Goal: Task Accomplishment & Management: Use online tool/utility

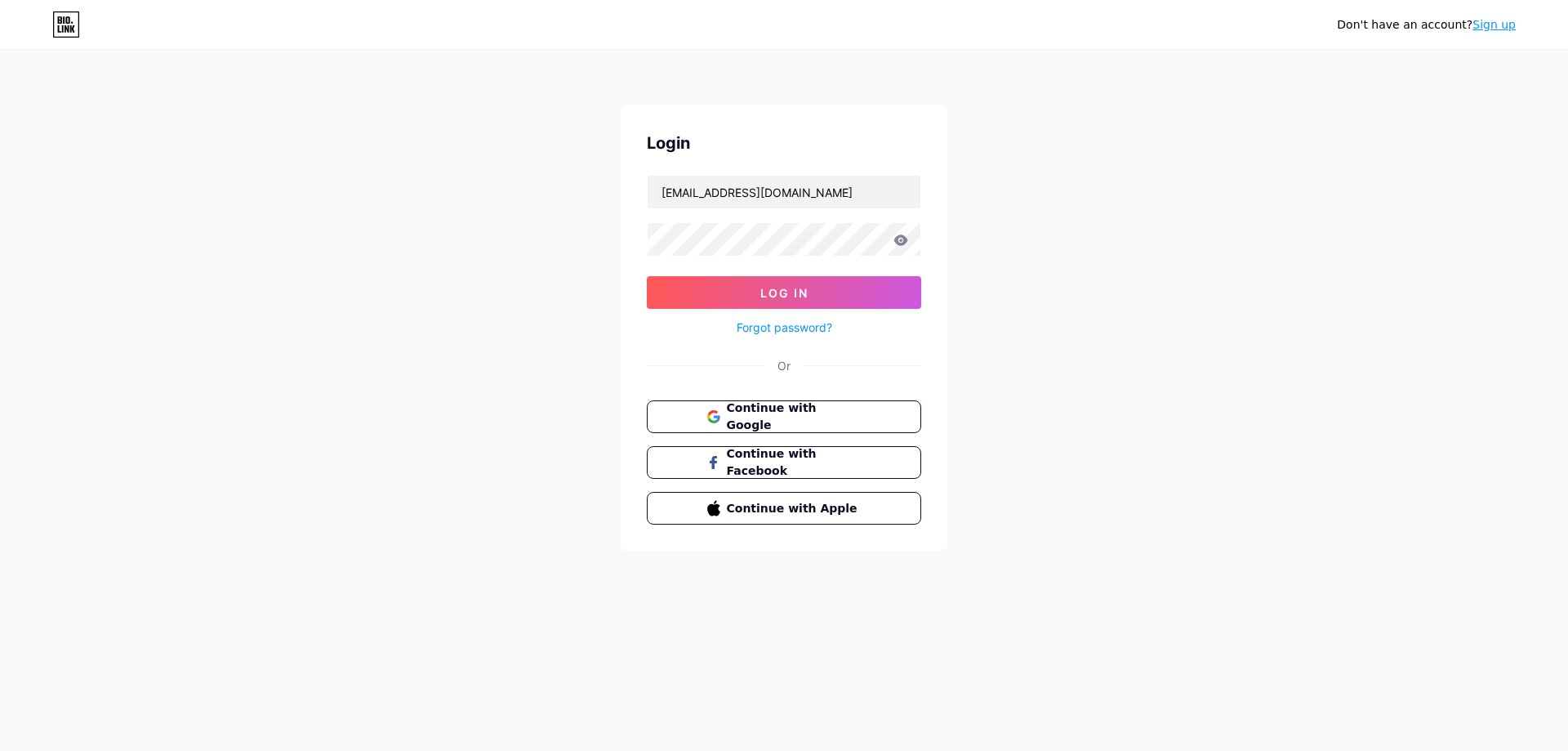
type input "[EMAIL_ADDRESS][DOMAIN_NAME]"
click at [647, 277] on button "Log In" at bounding box center [784, 293] width 275 height 33
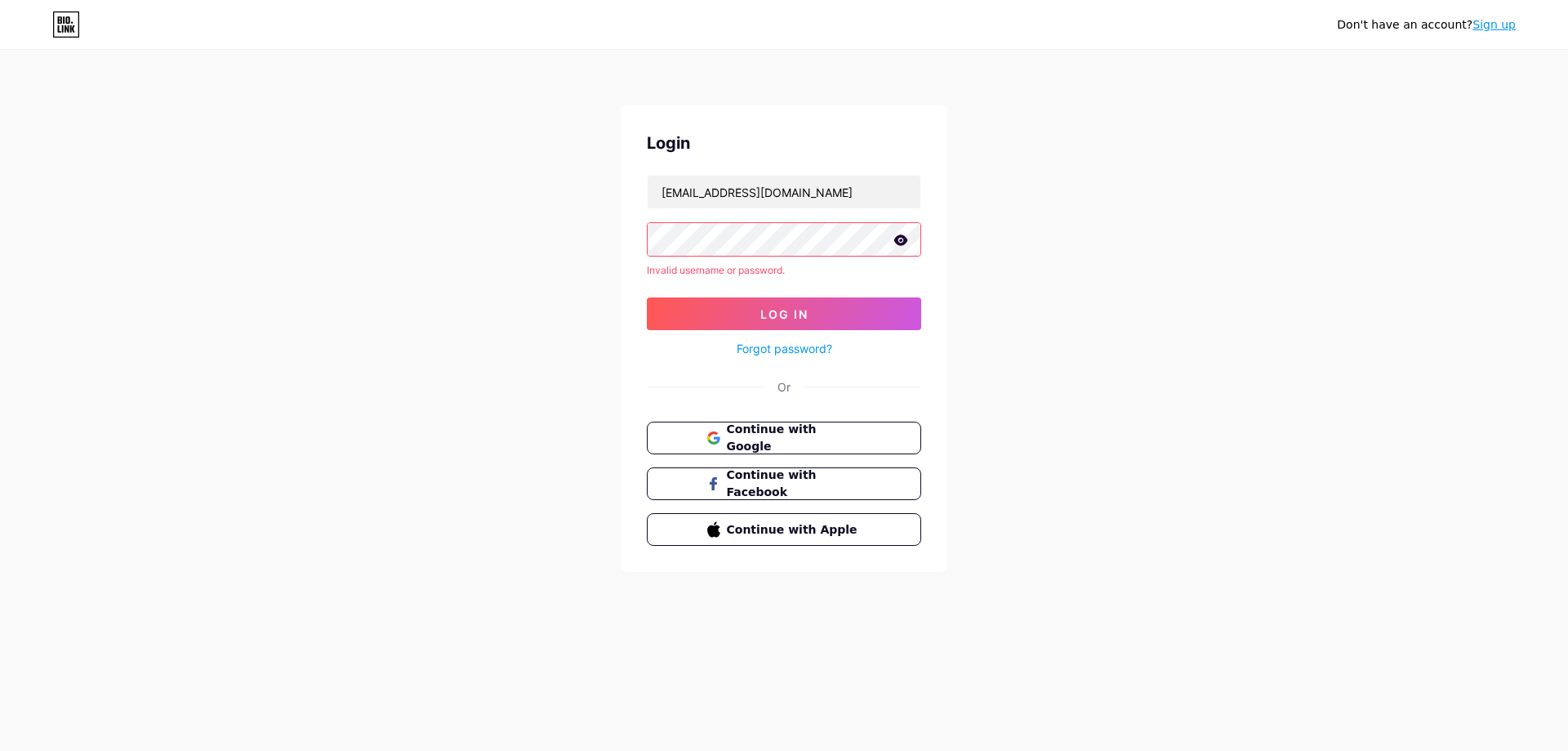
click at [811, 344] on link "Forgot password?" at bounding box center [784, 348] width 96 height 17
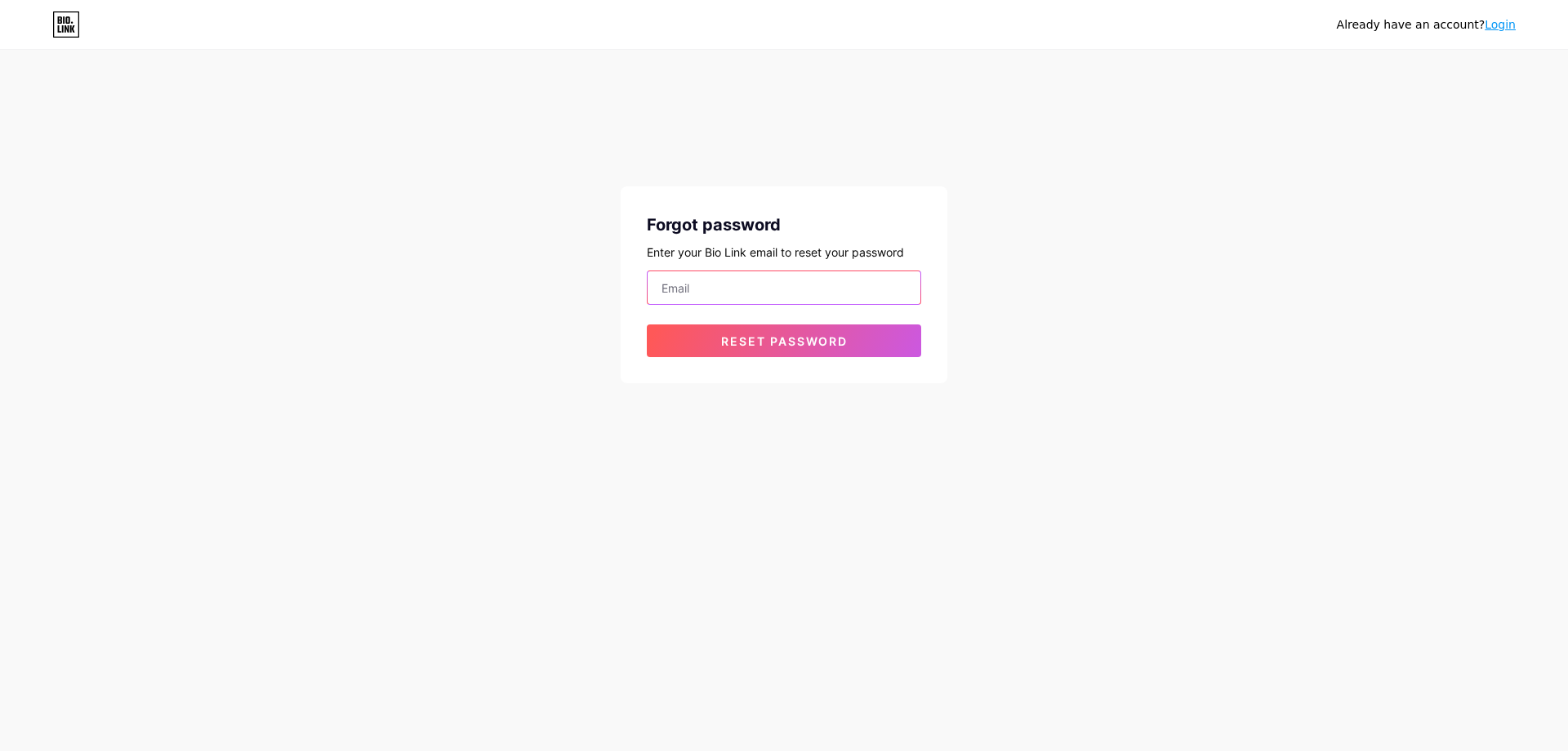
click at [818, 274] on input "email" at bounding box center [784, 287] width 273 height 33
type input "x"
type input "[EMAIL_ADDRESS][DOMAIN_NAME]"
click at [831, 348] on button "Reset password" at bounding box center [784, 341] width 275 height 33
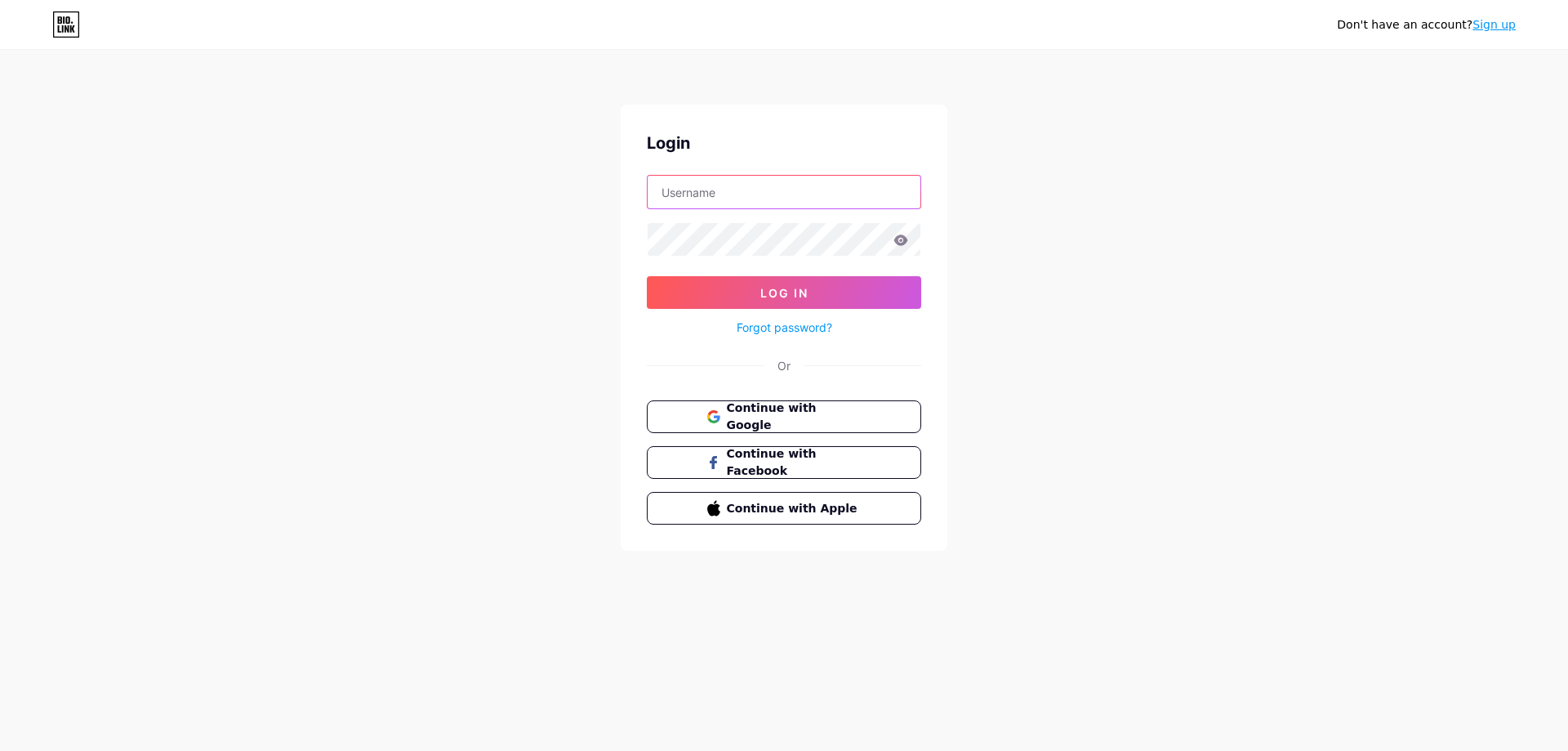
click at [712, 187] on input "text" at bounding box center [784, 192] width 273 height 33
type input "[EMAIL_ADDRESS][DOMAIN_NAME]"
click at [647, 277] on button "Log In" at bounding box center [784, 293] width 275 height 33
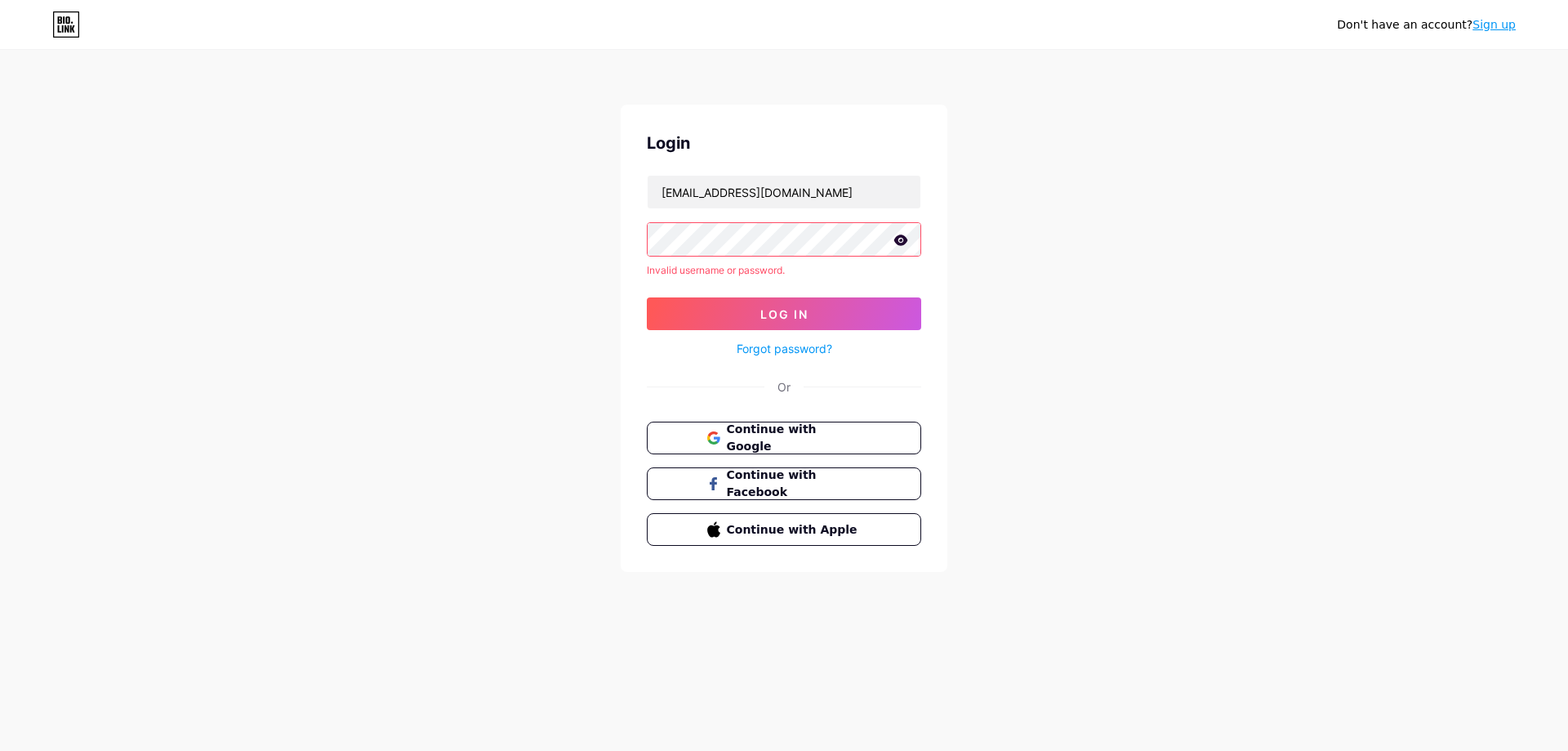
click at [897, 238] on icon at bounding box center [901, 239] width 14 height 10
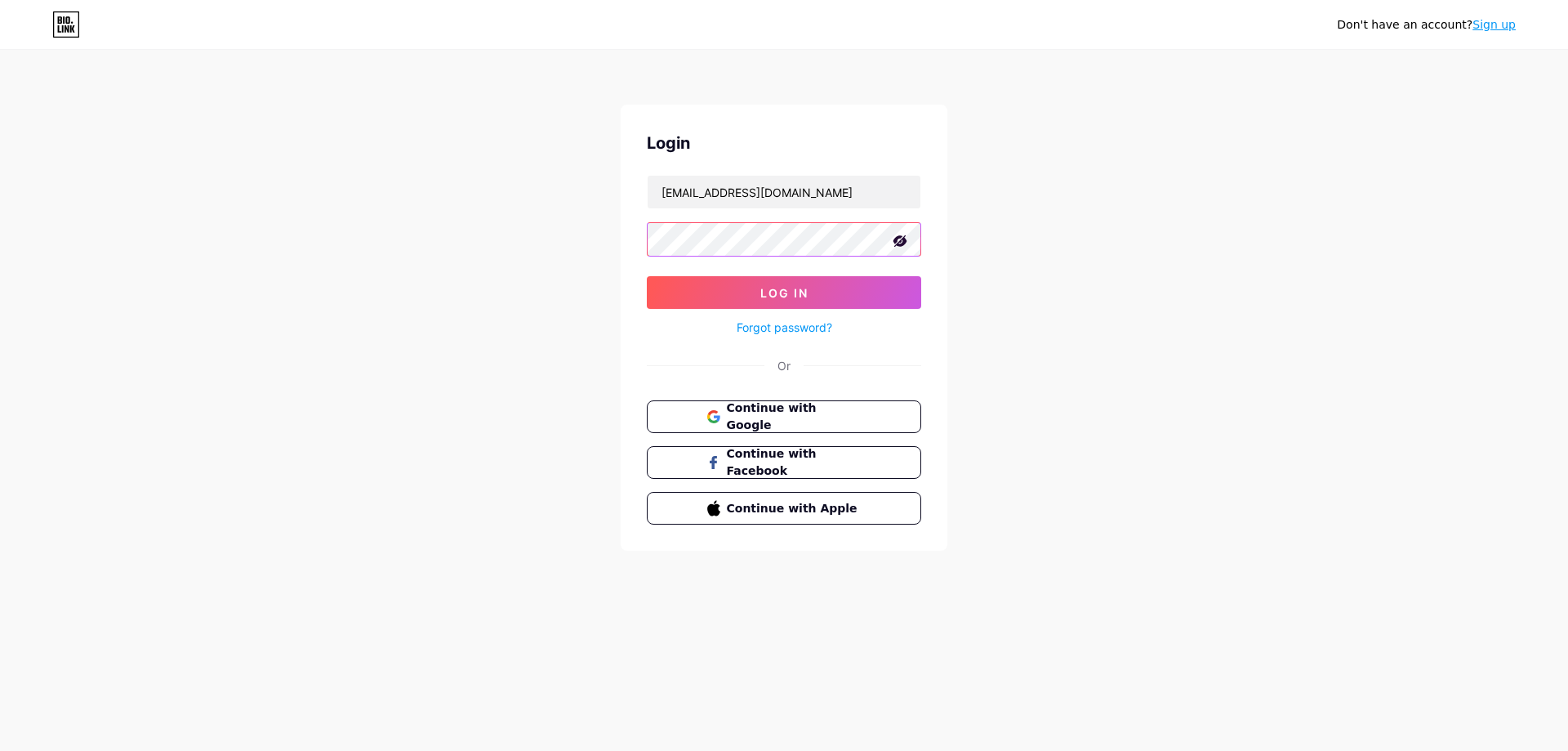
click at [647, 277] on button "Log In" at bounding box center [784, 293] width 275 height 33
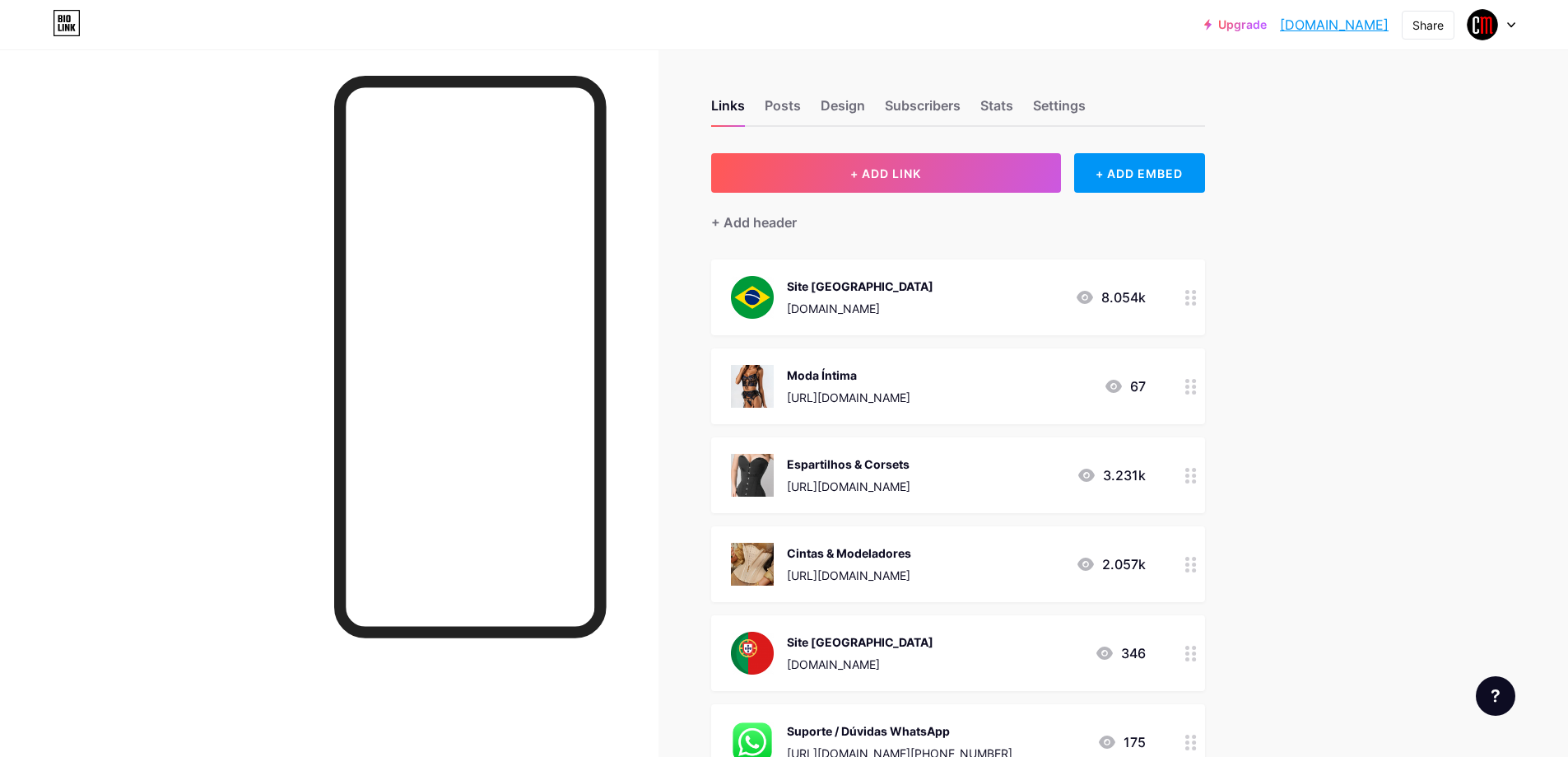
click at [1158, 385] on div "Moda Íntima [URL][DOMAIN_NAME] 67" at bounding box center [957, 386] width 494 height 76
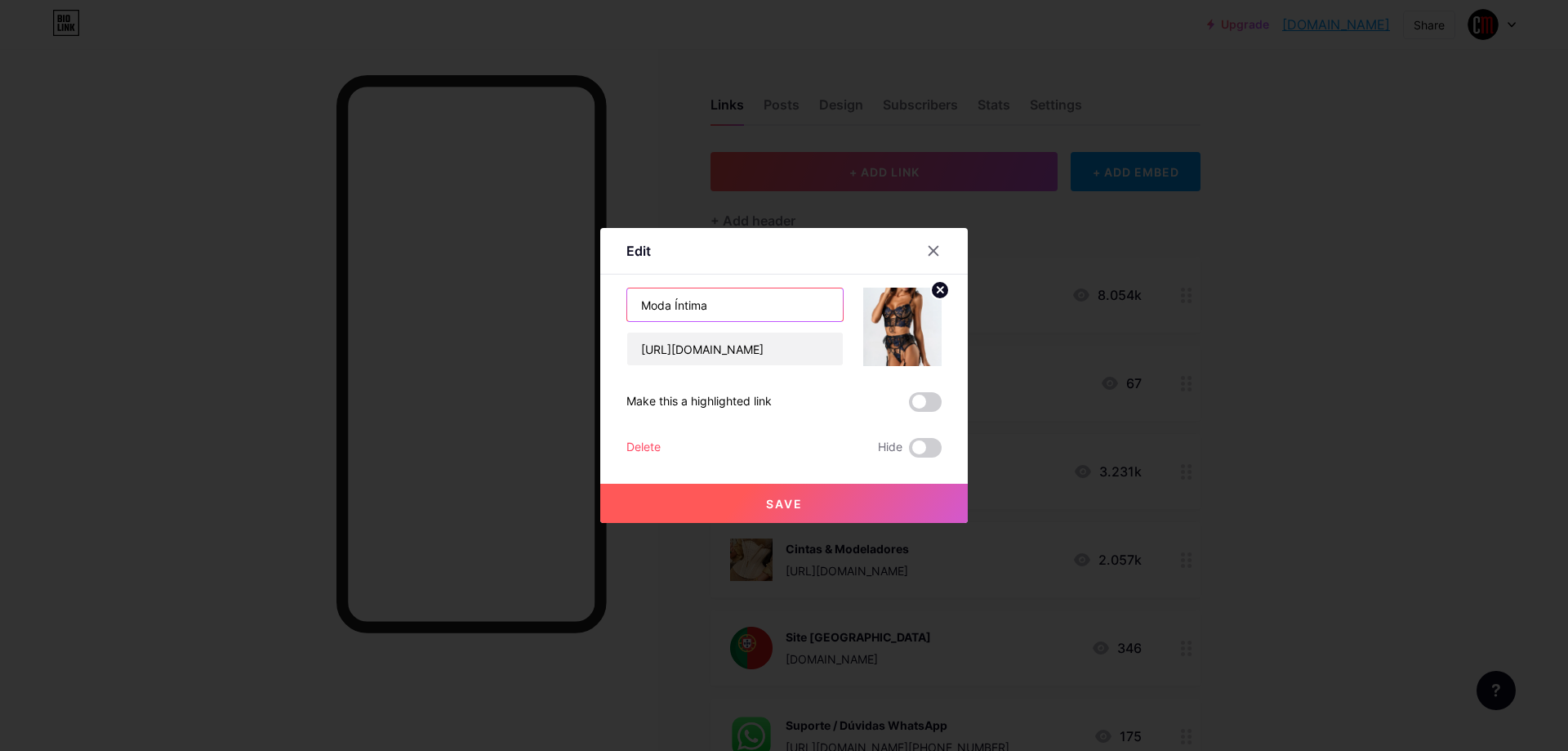
click at [752, 312] on input "Moda Íntima" at bounding box center [735, 305] width 215 height 33
type input "[DATE] e Fantasias"
click at [700, 339] on input "[URL][DOMAIN_NAME]" at bounding box center [735, 348] width 215 height 33
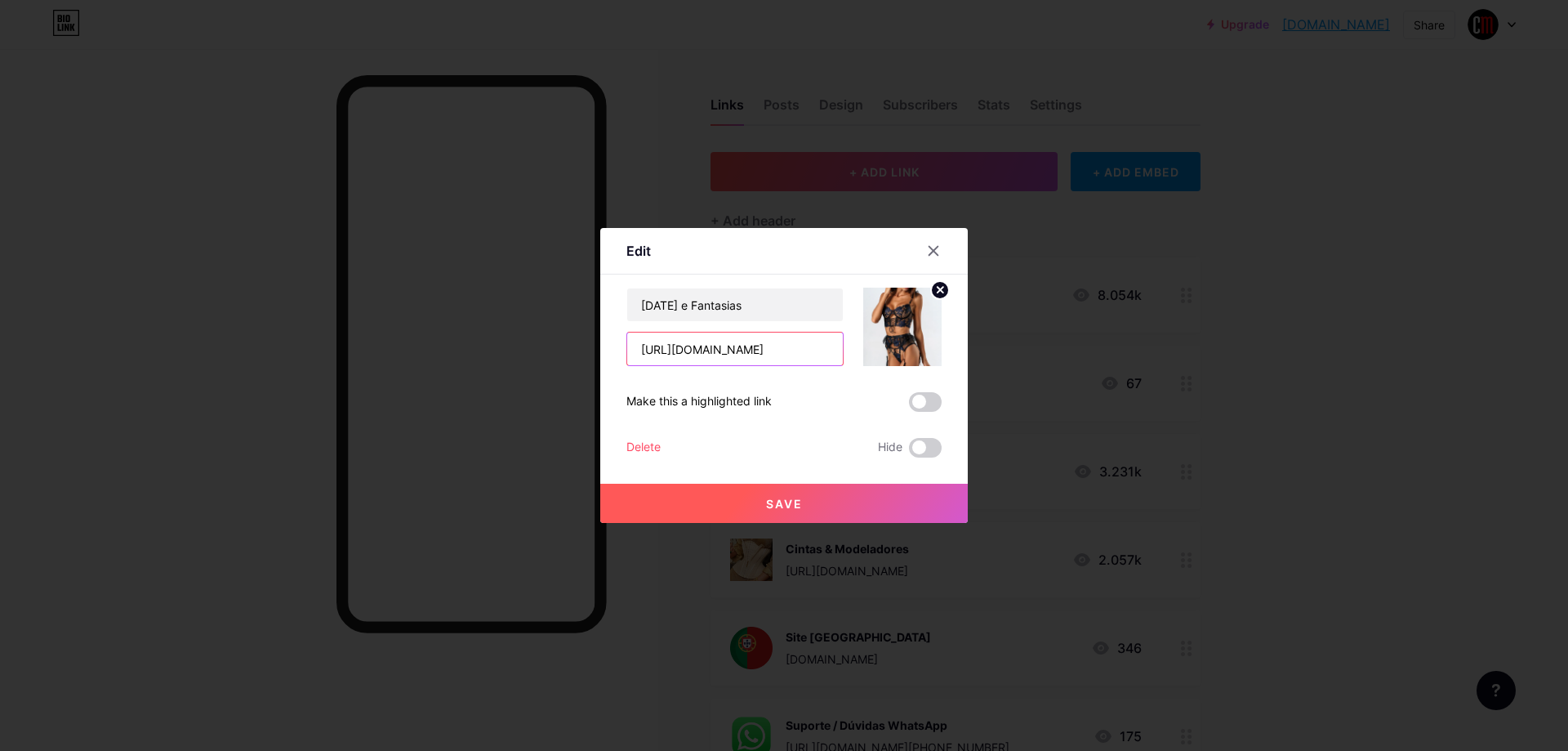
paste input "[DOMAIN_NAME][URL]"
type input "[URL][DOMAIN_NAME]"
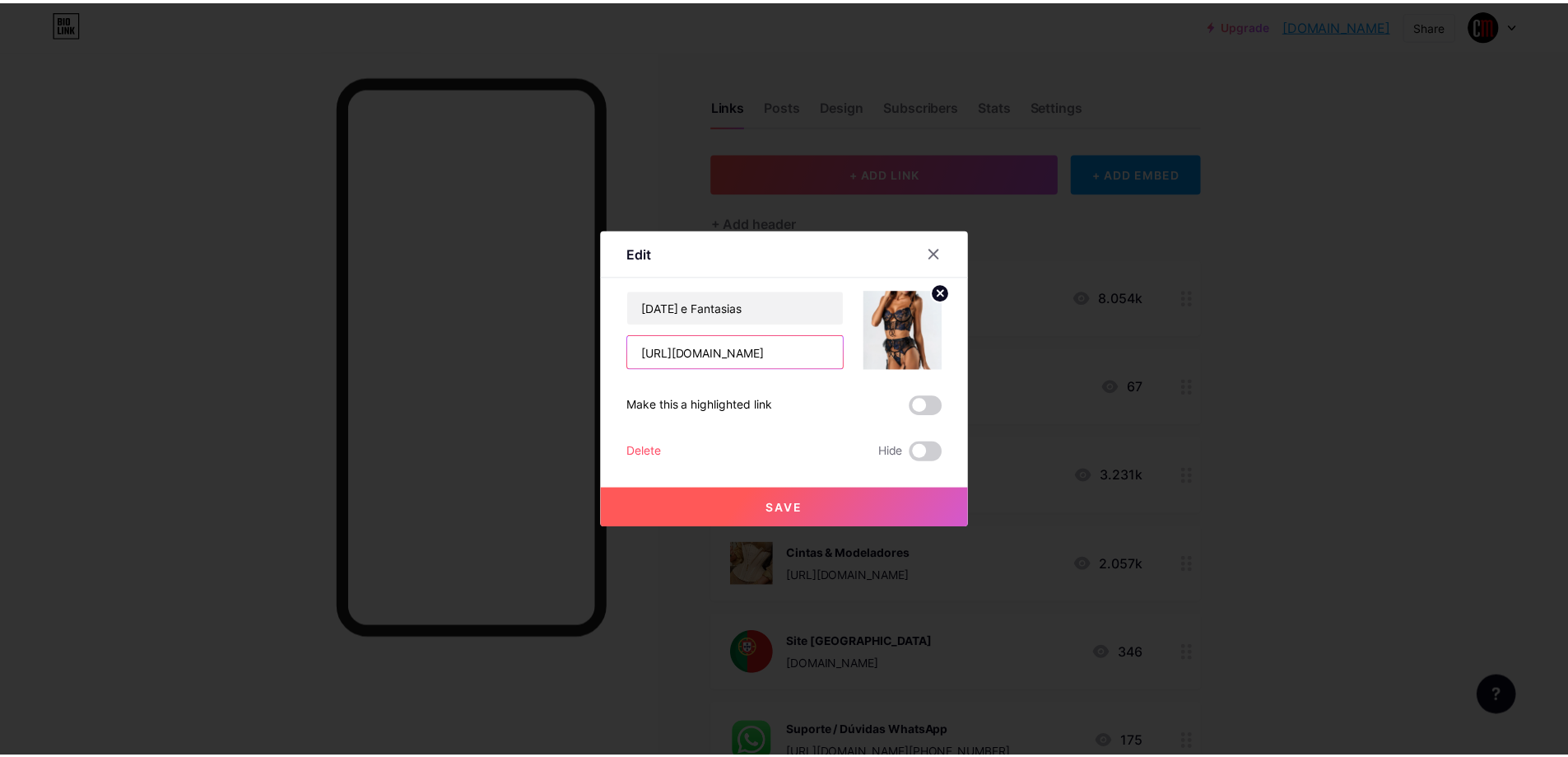
scroll to position [0, 0]
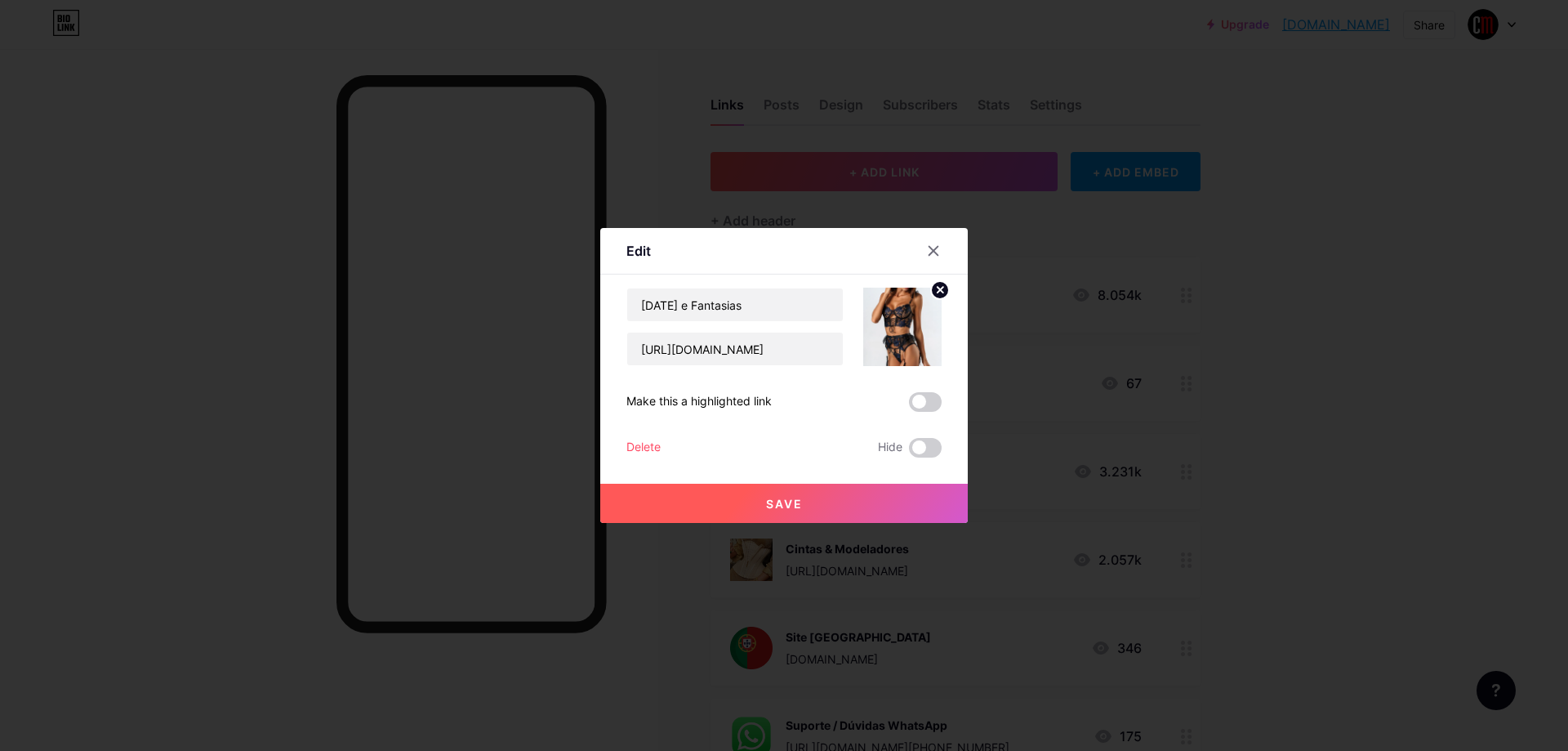
click at [947, 295] on circle at bounding box center [940, 290] width 18 height 18
click at [895, 329] on icon at bounding box center [902, 317] width 33 height 30
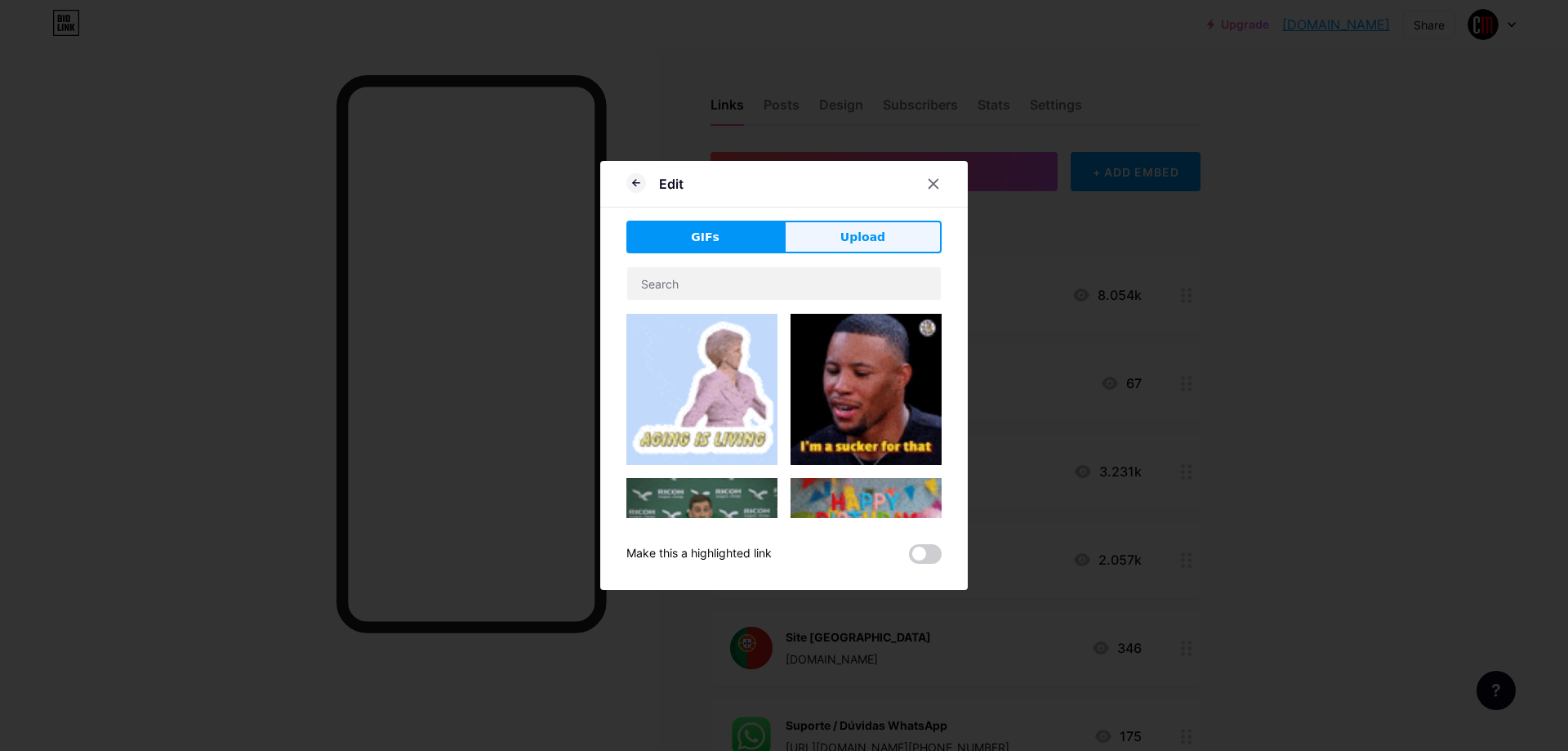
click at [822, 227] on button "Upload" at bounding box center [863, 236] width 158 height 33
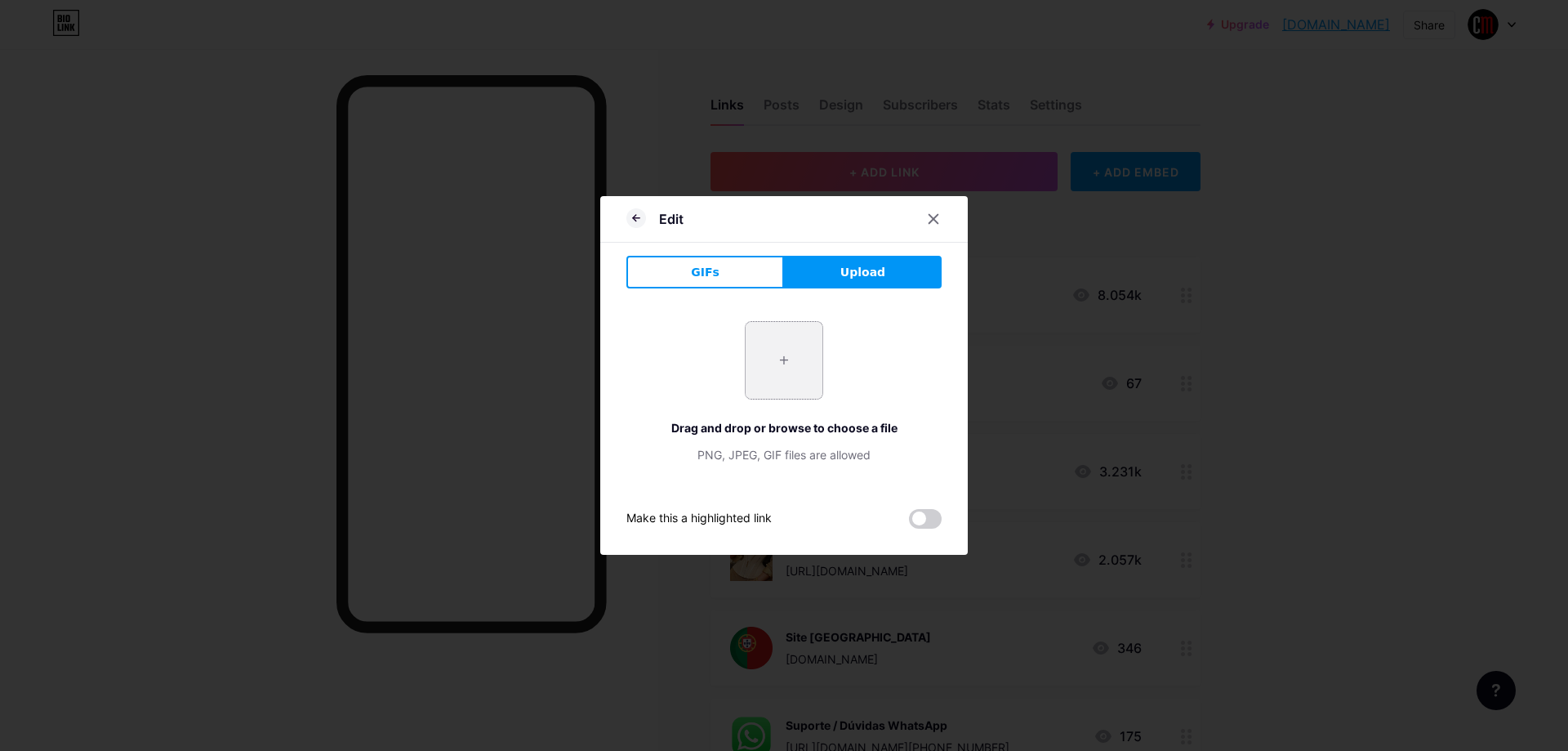
click at [779, 370] on input "file" at bounding box center [784, 360] width 77 height 77
click at [774, 346] on input "file" at bounding box center [784, 360] width 77 height 77
type input "C:\fakepath\38_d1ea2cd1-d443-4823-baa5-15a21395859a_700x.webp"
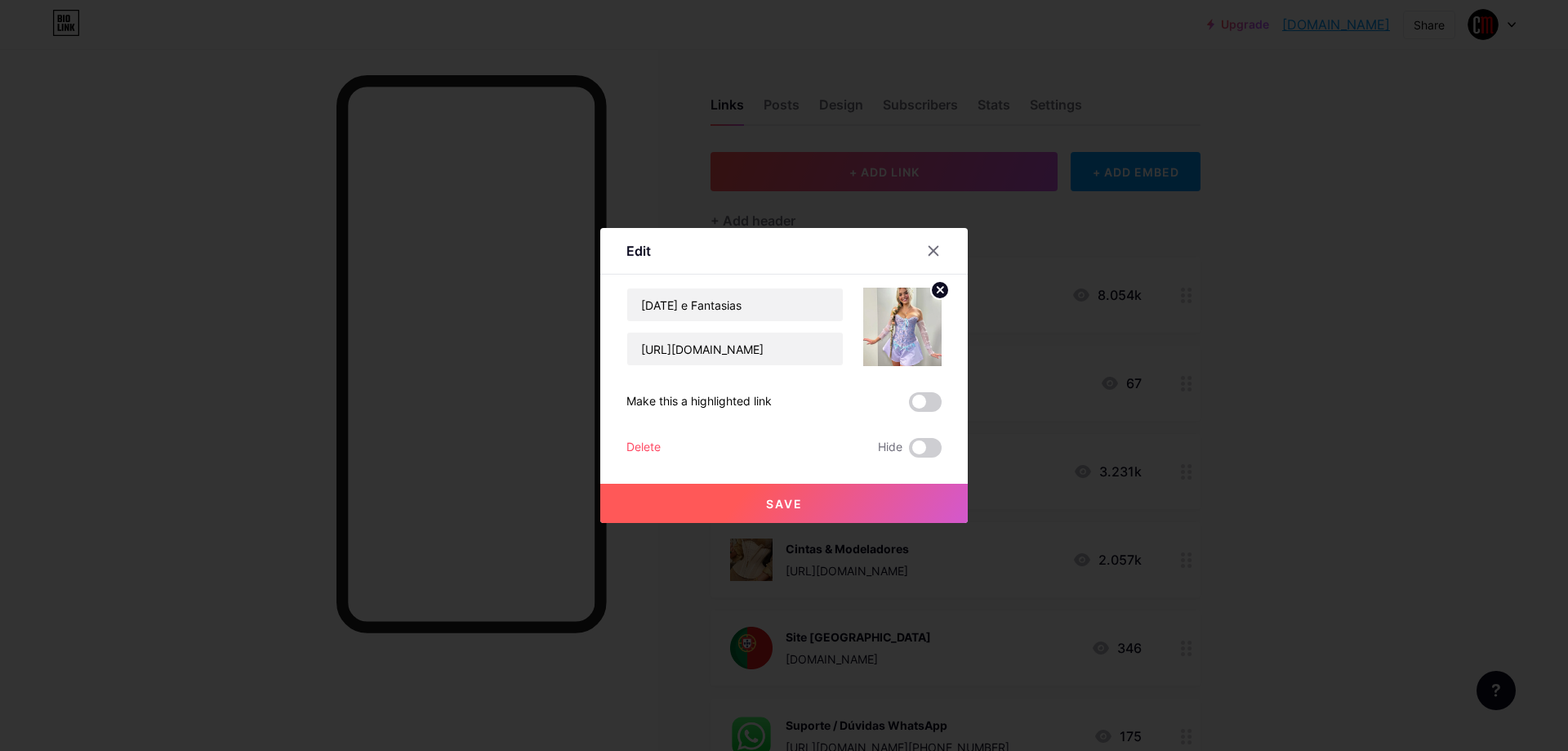
click at [842, 508] on button "Save" at bounding box center [784, 503] width 368 height 40
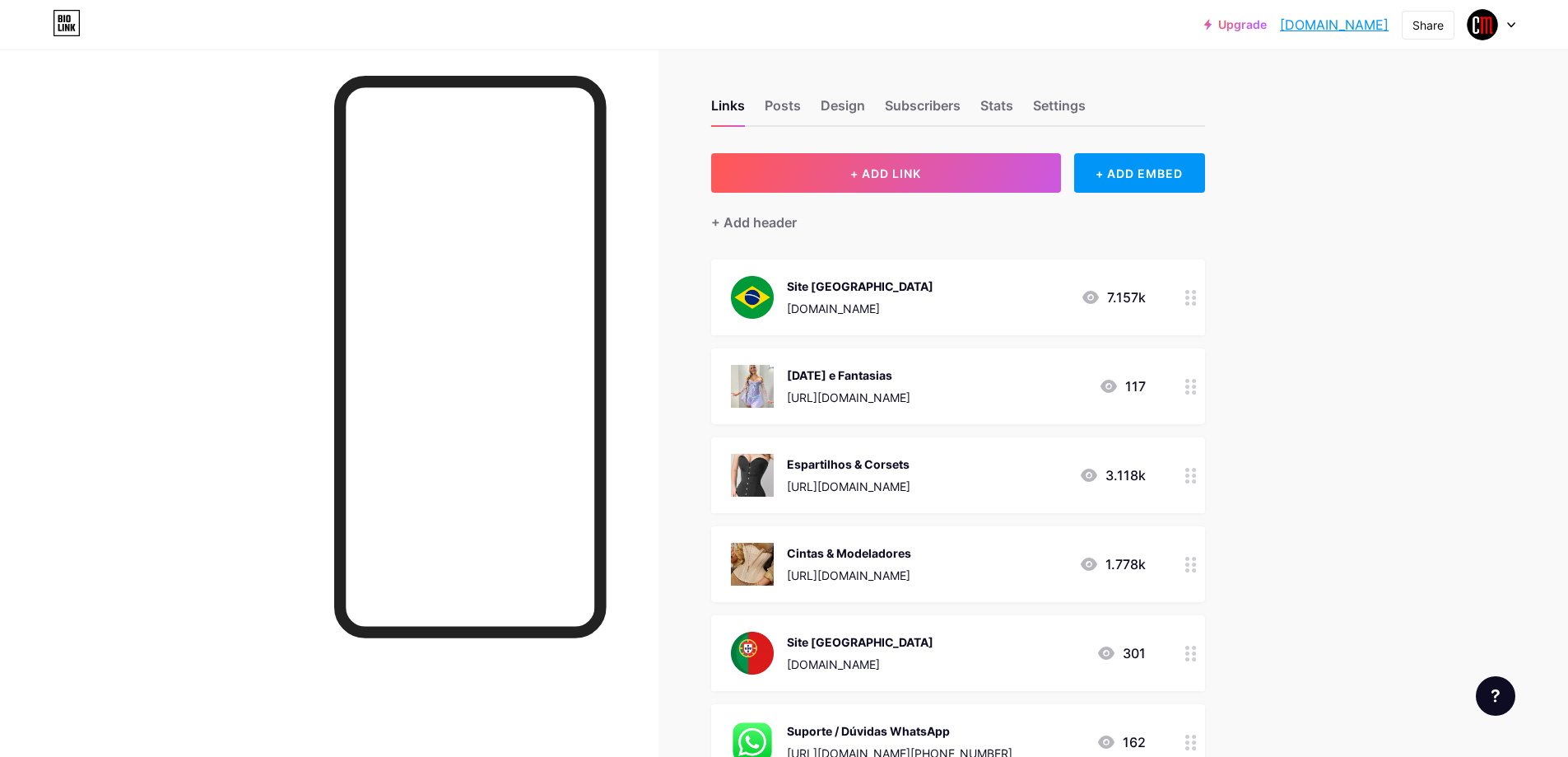
click at [910, 372] on div "[DATE] e Fantasias" at bounding box center [848, 375] width 123 height 17
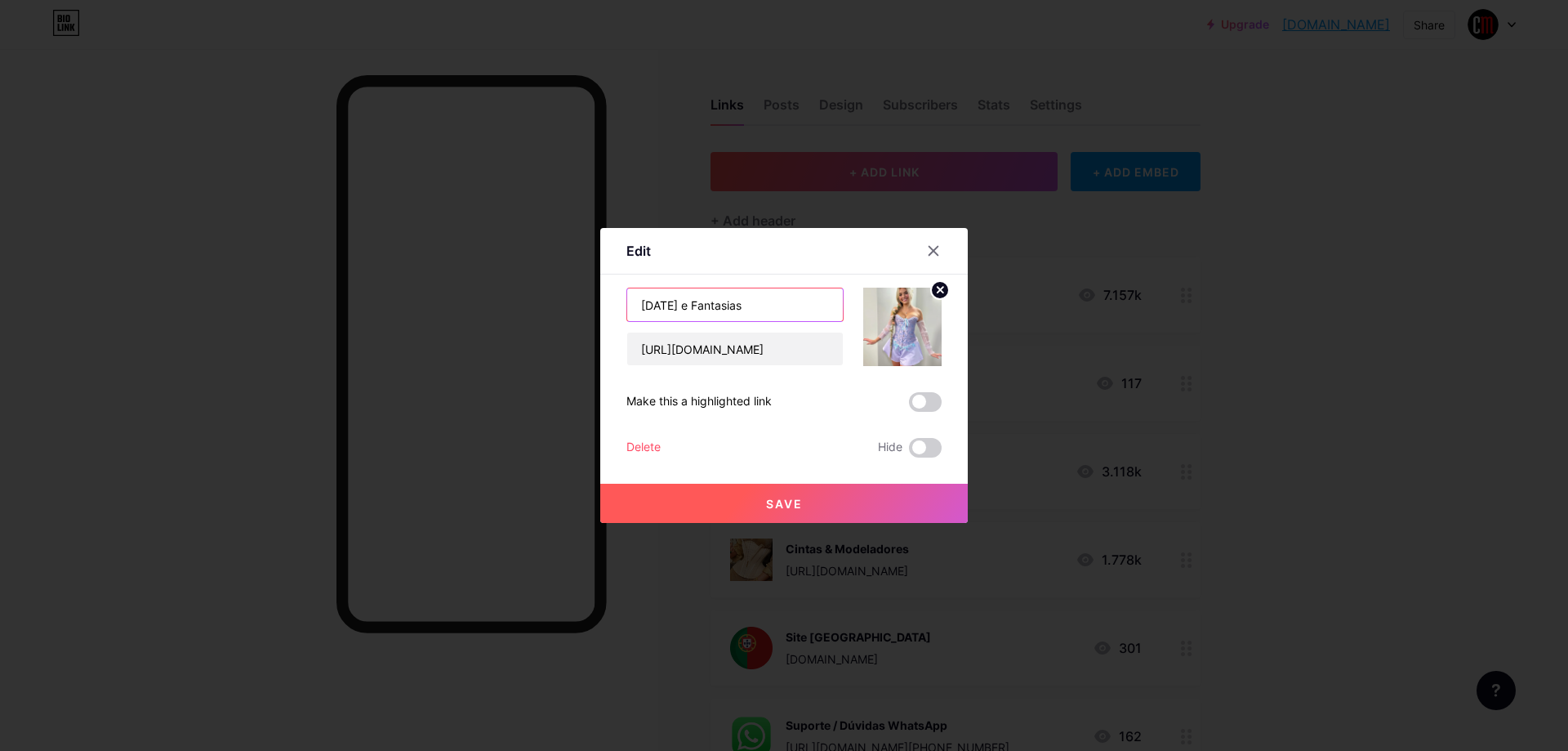
click at [707, 311] on input "[DATE] e Fantasias" at bounding box center [735, 305] width 215 height 33
click at [703, 311] on input "[DATE] e Fantasias" at bounding box center [735, 305] width 215 height 33
type input "[DATE] & Fantasias"
click at [773, 490] on button "Save" at bounding box center [784, 503] width 368 height 40
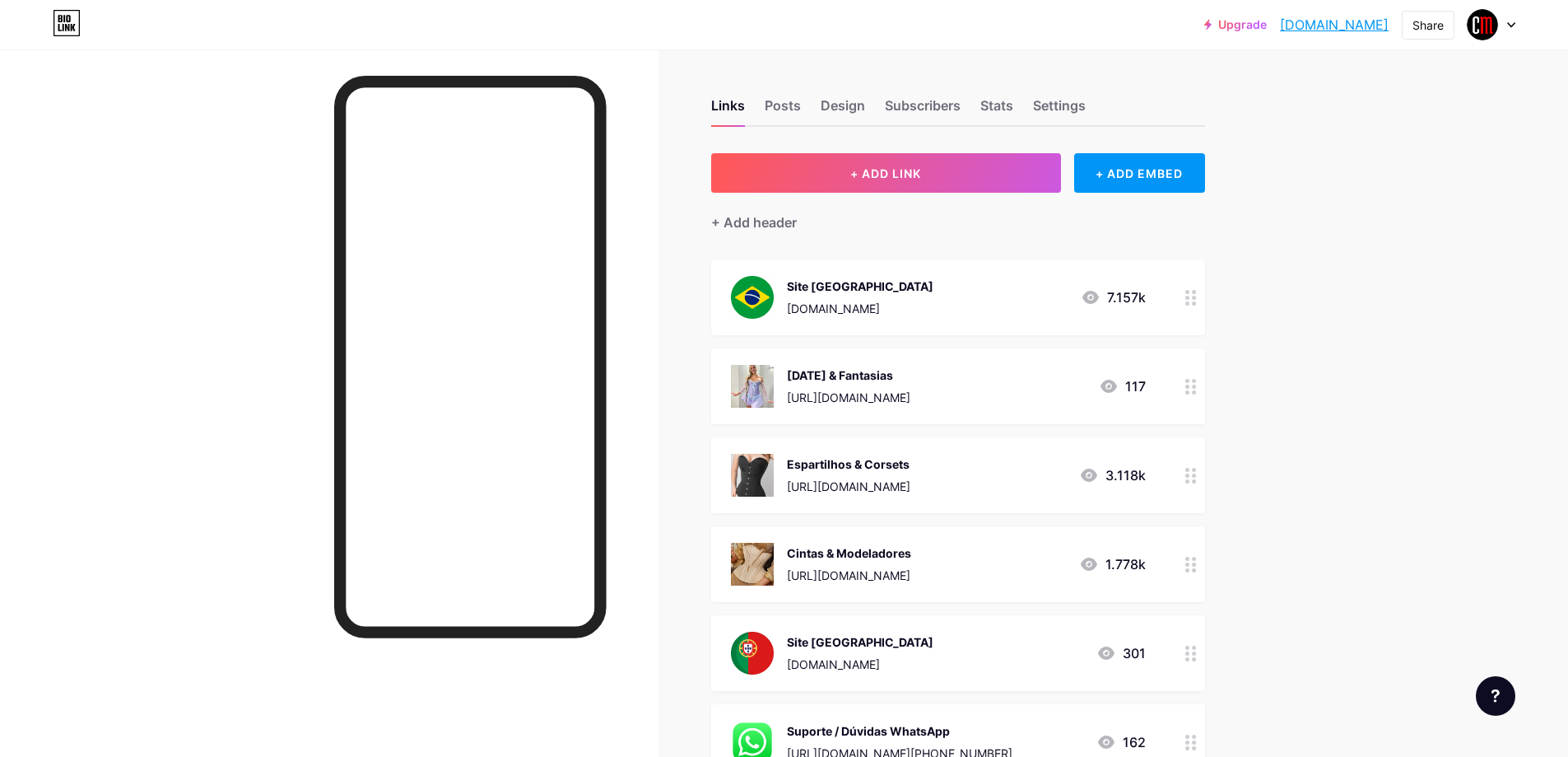
click at [860, 385] on div "[DATE] & Fantasias [URL][DOMAIN_NAME]" at bounding box center [848, 386] width 123 height 43
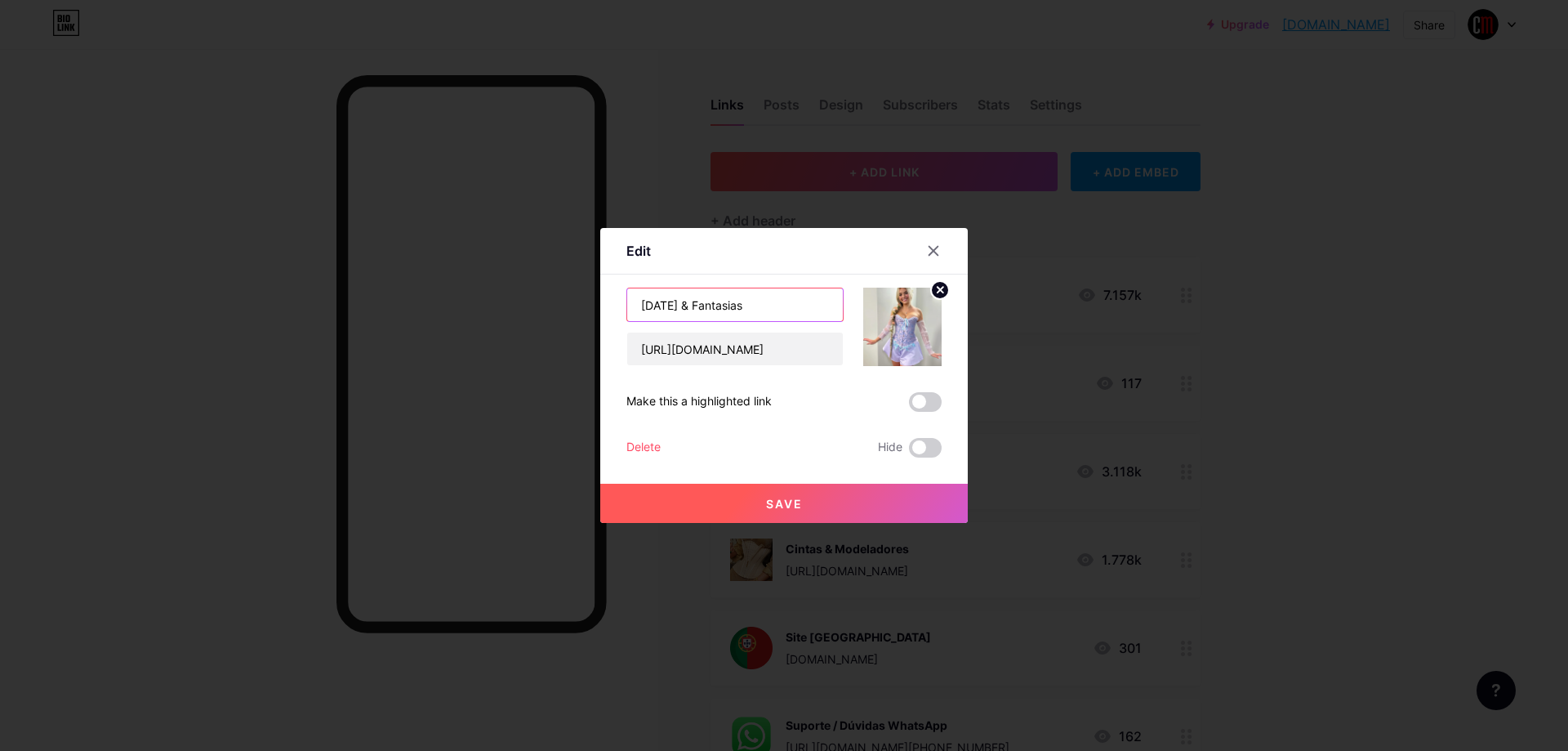
click at [642, 301] on input "[DATE] & Fantasias" at bounding box center [735, 305] width 215 height 33
paste input "🎃"
type input "🎃 [DATE] & Fantasias"
click at [759, 500] on button "Save" at bounding box center [784, 503] width 368 height 40
